Goal: Information Seeking & Learning: Find specific fact

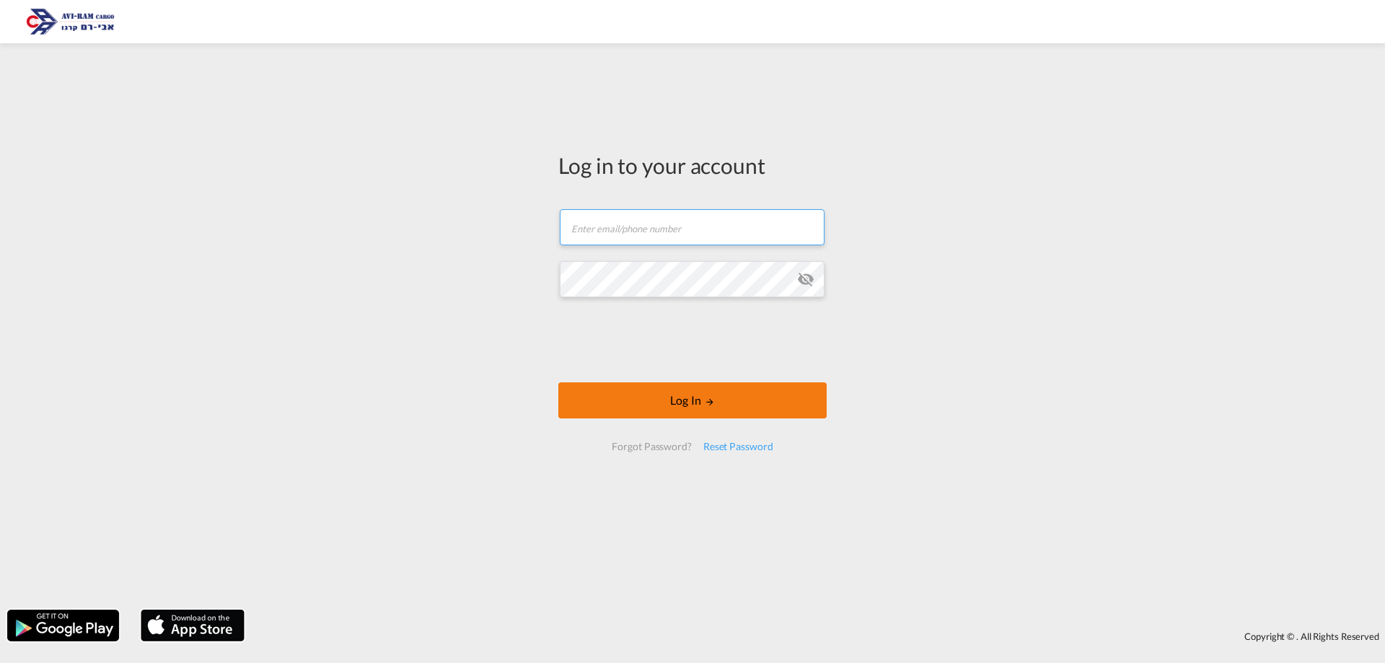
type input "daniel.sinai@aviram.co.il"
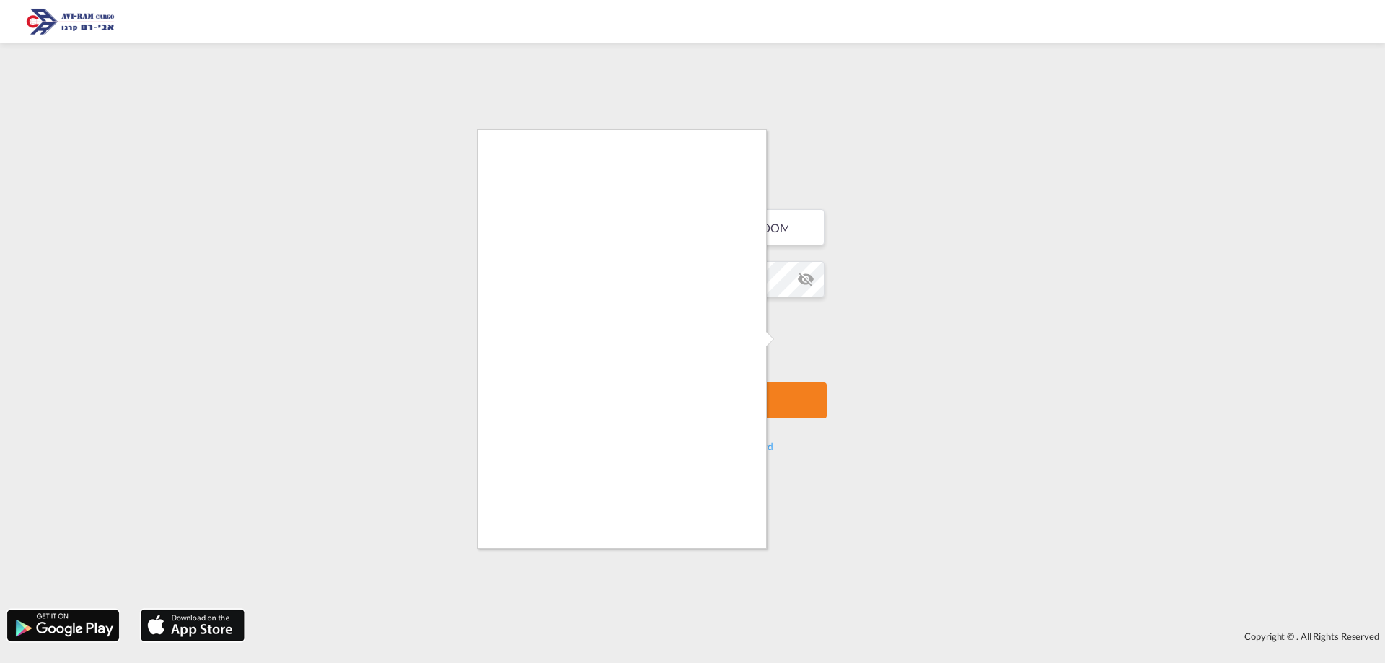
click at [758, 389] on body "Log in to your account daniel.sinai@aviram.co.il Password field is required Log…" at bounding box center [692, 331] width 1385 height 663
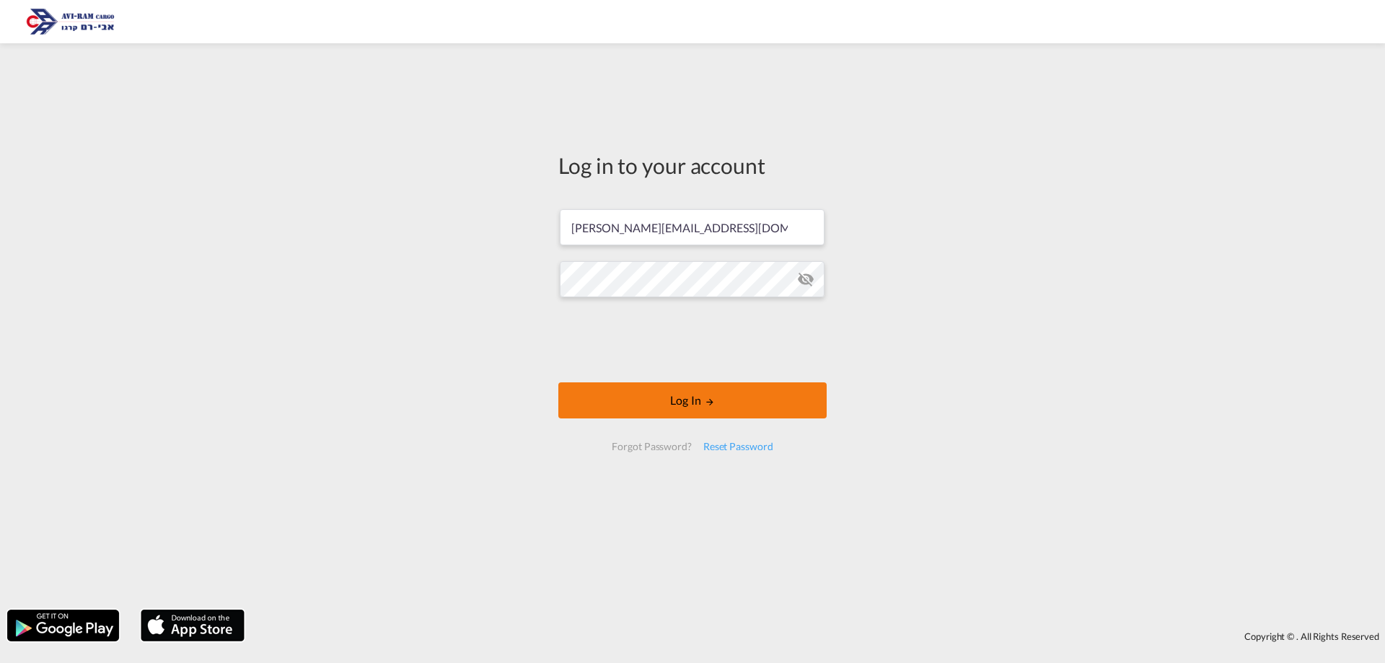
click at [674, 394] on button "Log In" at bounding box center [692, 400] width 268 height 36
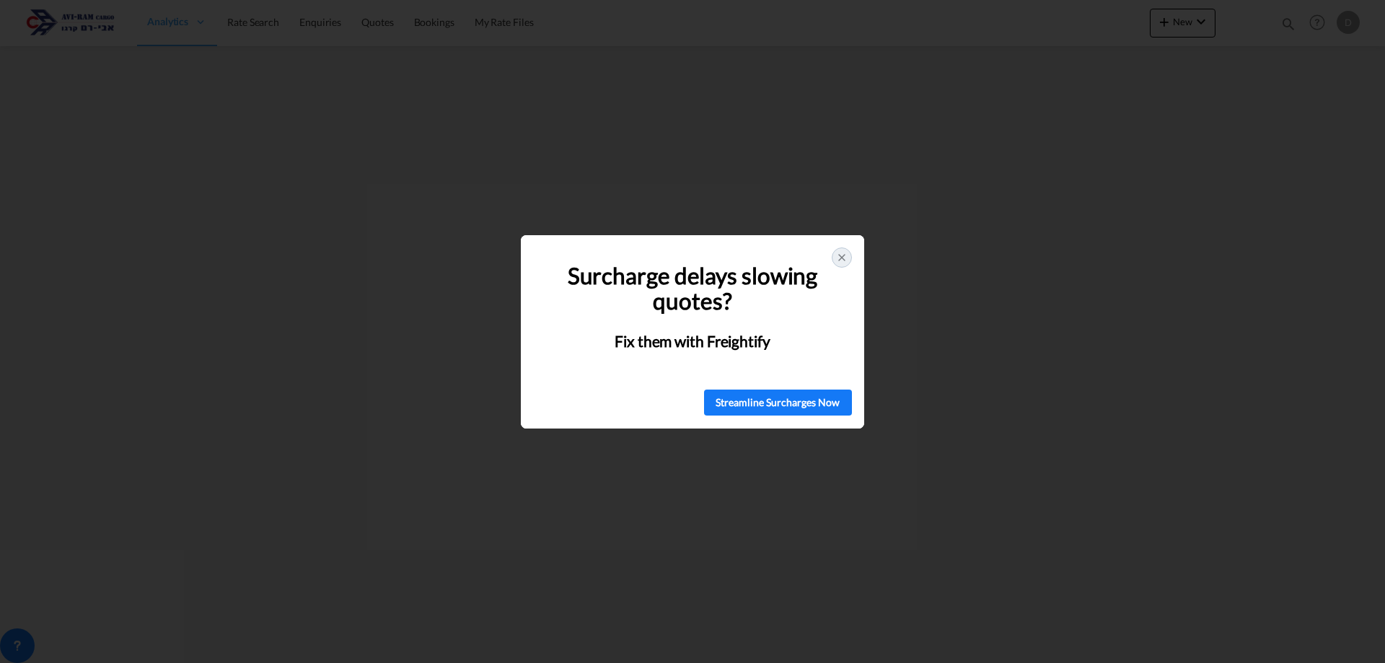
click at [846, 255] on div at bounding box center [842, 257] width 20 height 20
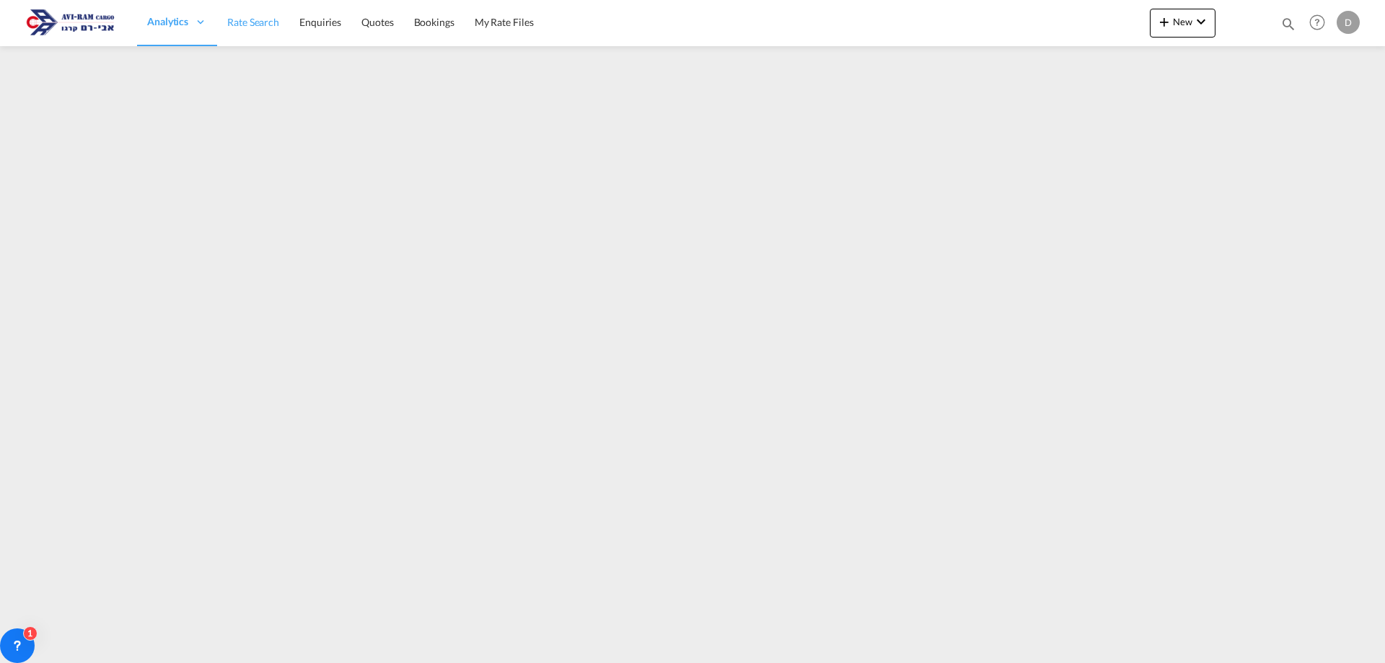
click at [267, 24] on span "Rate Search" at bounding box center [253, 22] width 52 height 12
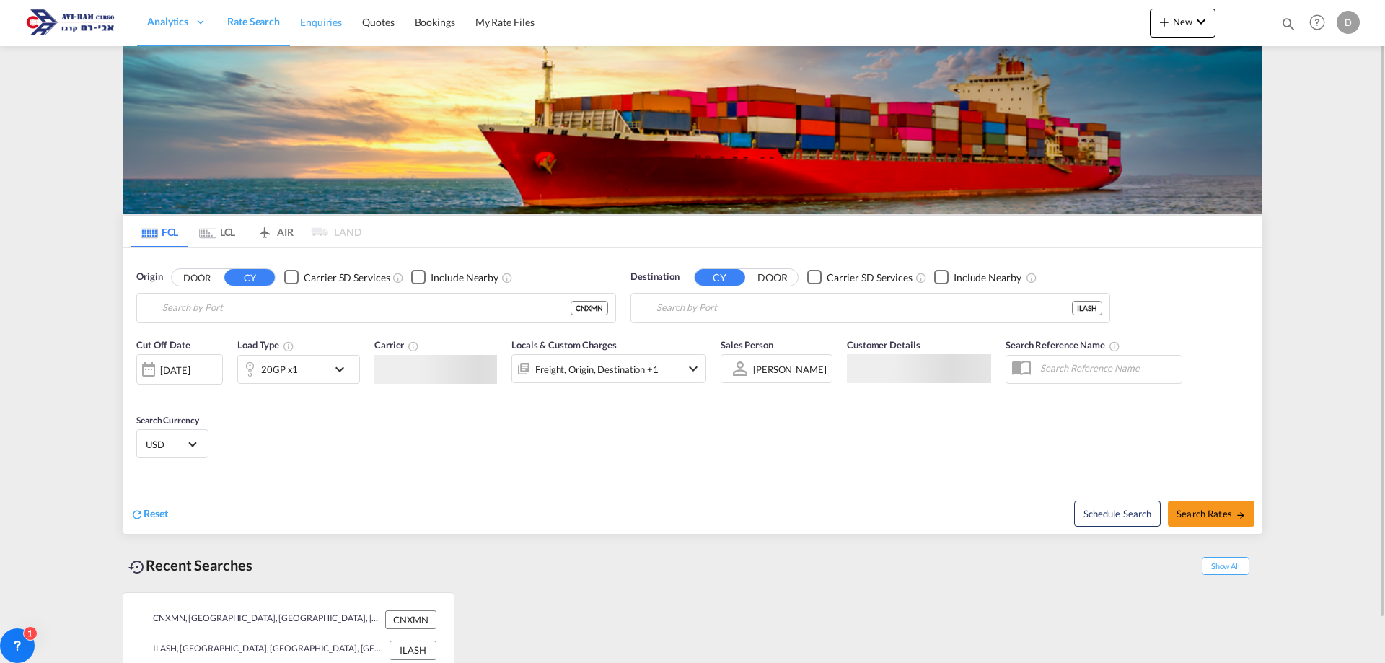
type input "Xiamen, CNXMN"
type input "Ashdod, ILASH"
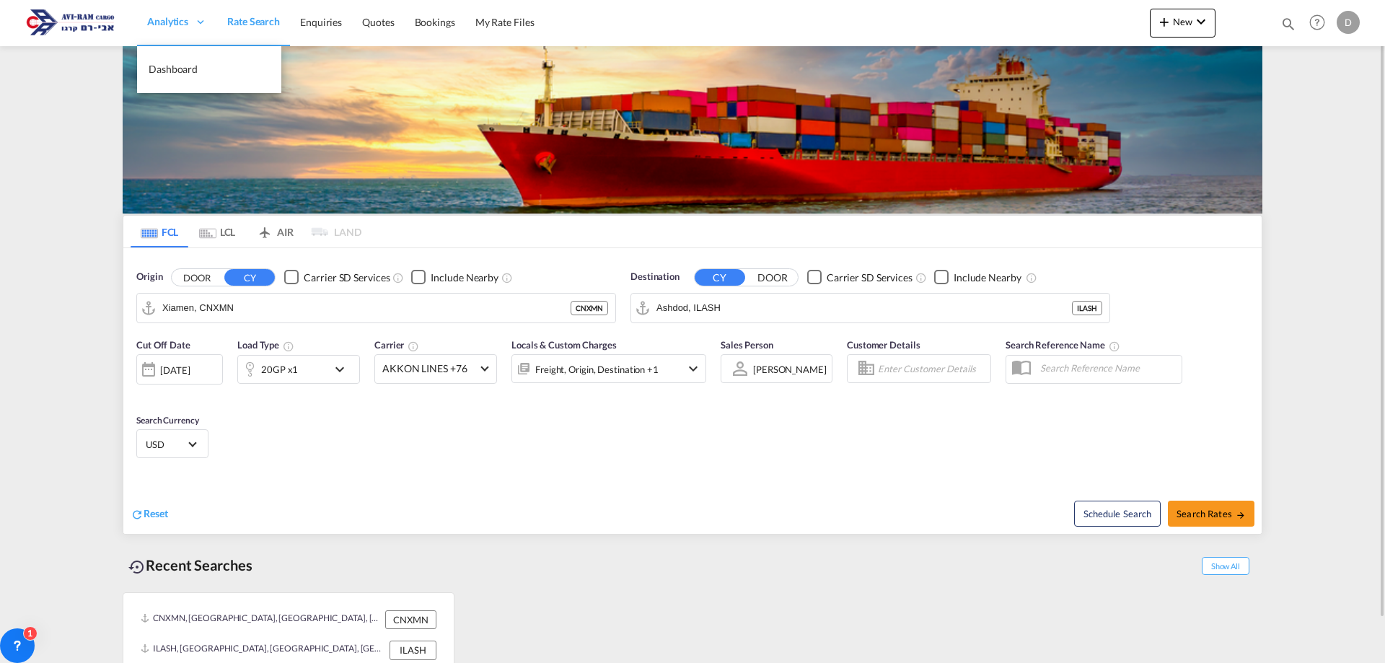
click at [200, 19] on icon at bounding box center [200, 21] width 13 height 13
click at [307, 19] on span "Enquiries" at bounding box center [321, 22] width 42 height 12
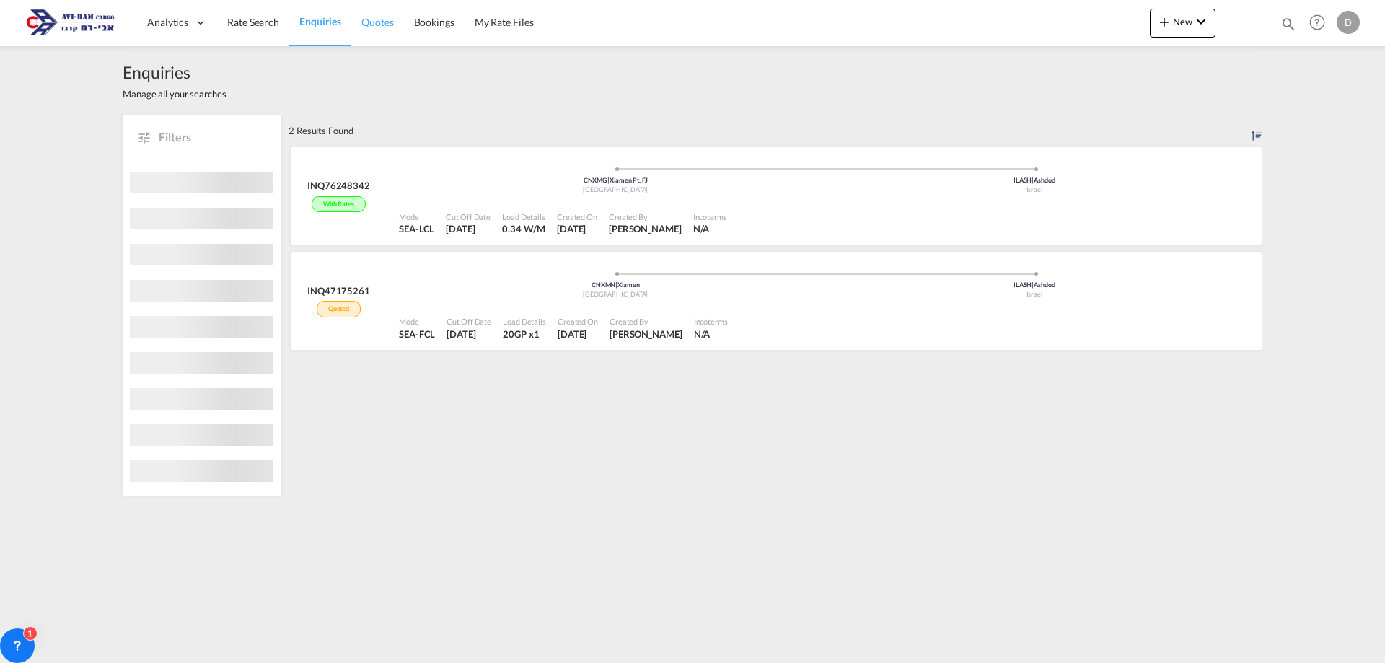
click at [380, 22] on span "Quotes" at bounding box center [377, 22] width 32 height 12
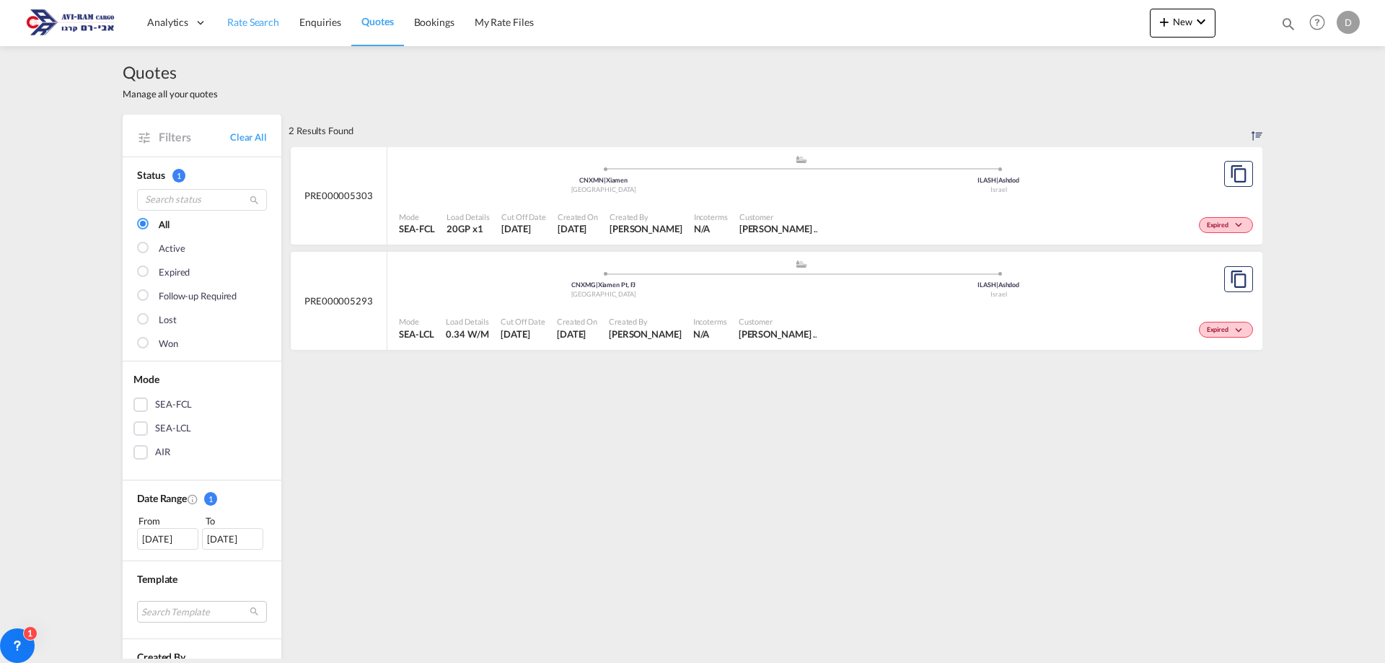
click at [242, 25] on span "Rate Search" at bounding box center [253, 22] width 52 height 12
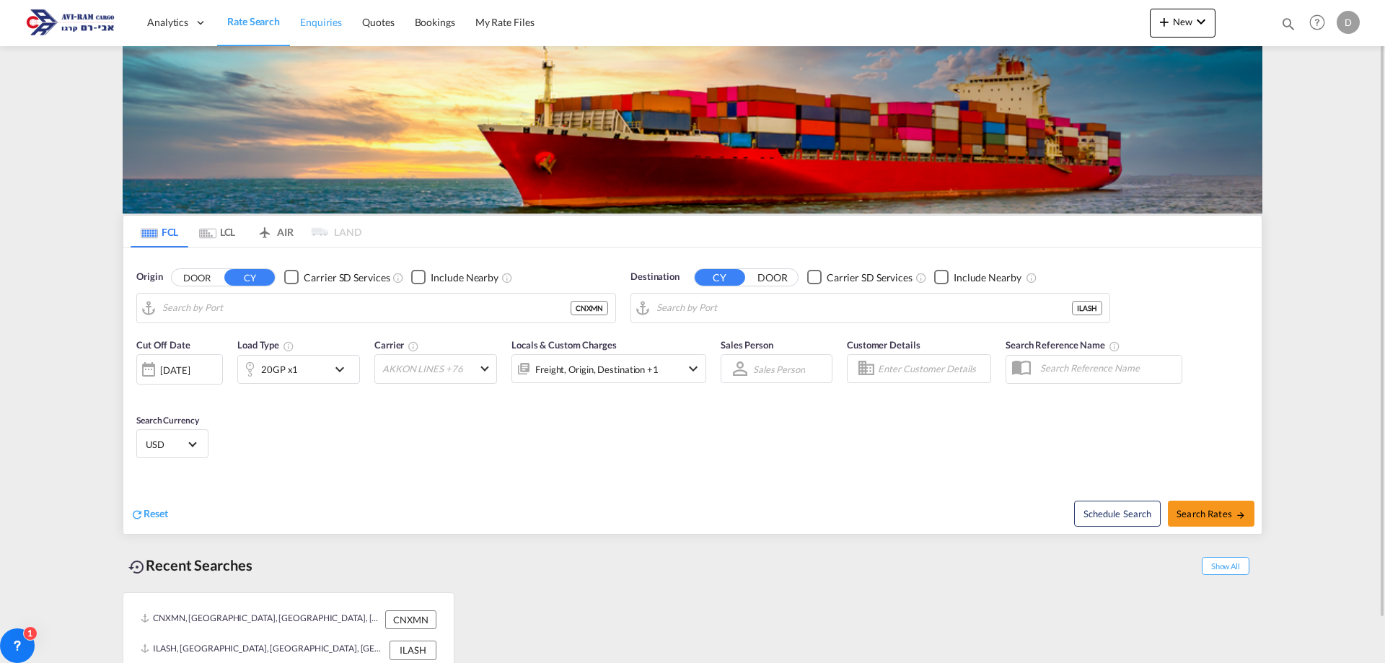
type input "Xiamen, CNXMN"
type input "Ashdod, ILASH"
click at [381, 28] on span "Quotes" at bounding box center [378, 22] width 32 height 12
